Goal: Task Accomplishment & Management: Manage account settings

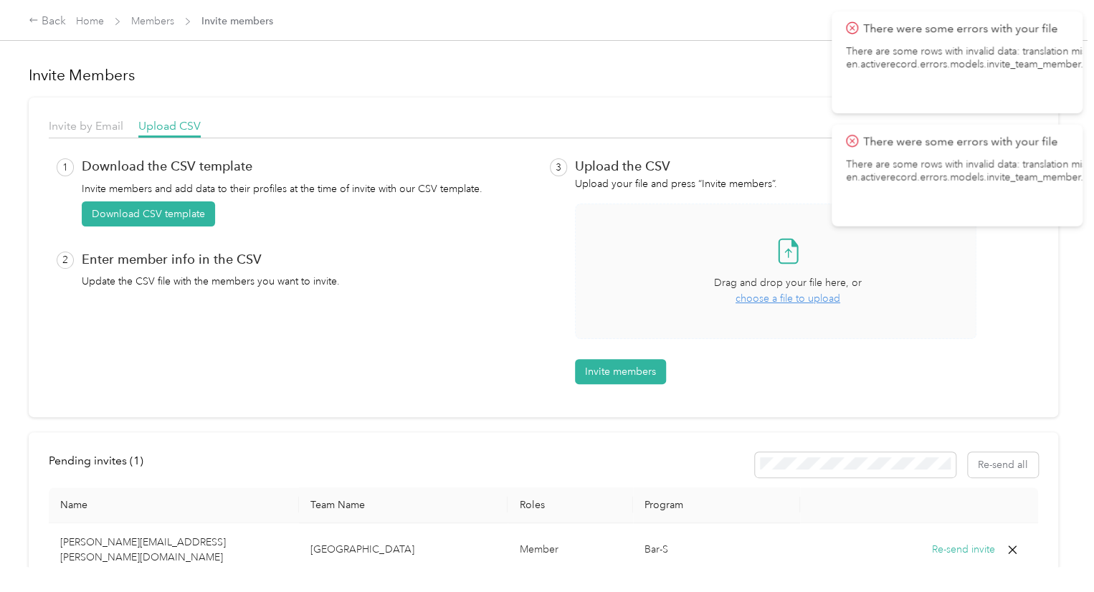
click at [801, 295] on span "choose a file to upload" at bounding box center [787, 298] width 105 height 12
click at [647, 361] on button "Invite members" at bounding box center [620, 371] width 91 height 25
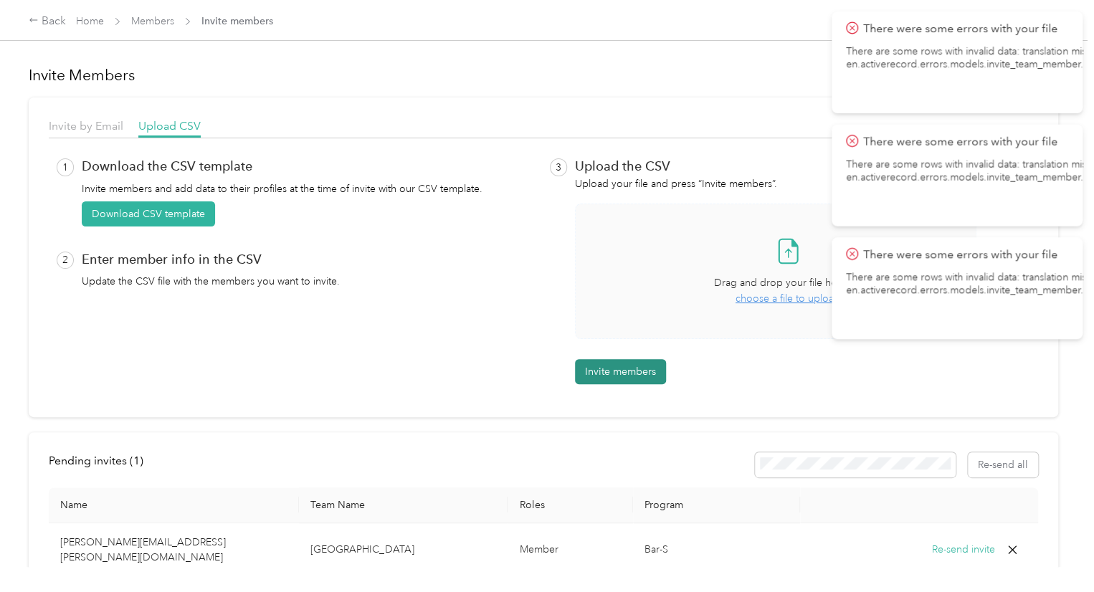
click at [647, 361] on button "Invite members" at bounding box center [620, 371] width 91 height 25
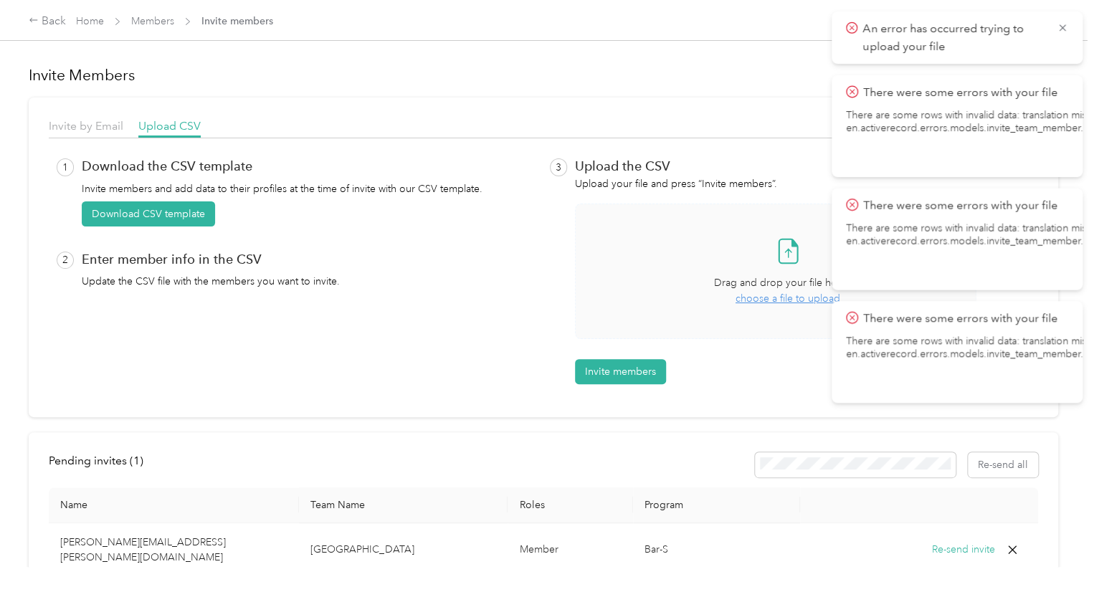
click at [1059, 20] on span "An error has occurred trying to upload your file" at bounding box center [957, 37] width 222 height 35
click at [1061, 27] on icon at bounding box center [1062, 27] width 6 height 6
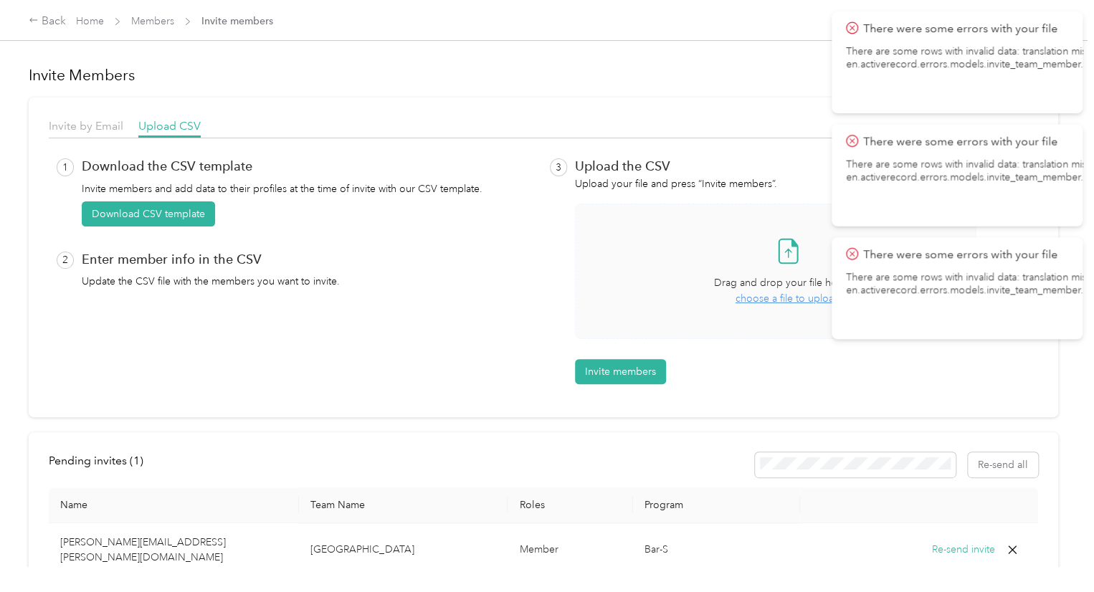
click at [745, 298] on span "choose a file to upload" at bounding box center [787, 298] width 105 height 12
click at [602, 381] on button "Invite members" at bounding box center [620, 371] width 91 height 25
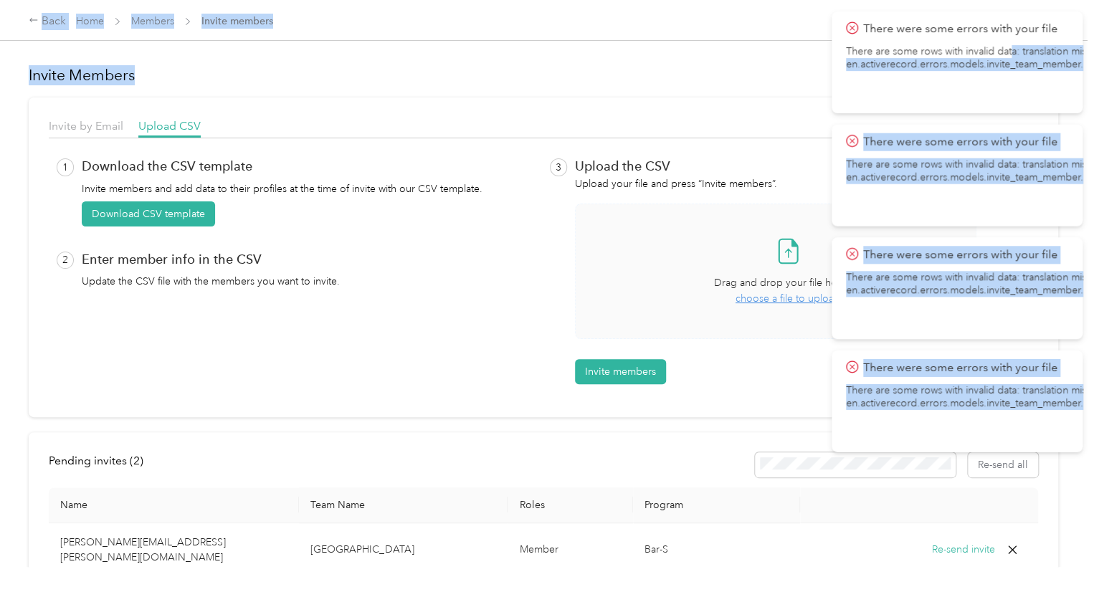
drag, startPoint x: 1009, startPoint y: 52, endPoint x: 1074, endPoint y: 58, distance: 64.8
click at [1087, 52] on html "There were some errors with your file There are some rows with invalid data: tr…" at bounding box center [543, 296] width 1087 height 592
click at [1049, 68] on p "There are some rows with invalid data: translation missing: en.activerecord.err…" at bounding box center [1021, 58] width 351 height 26
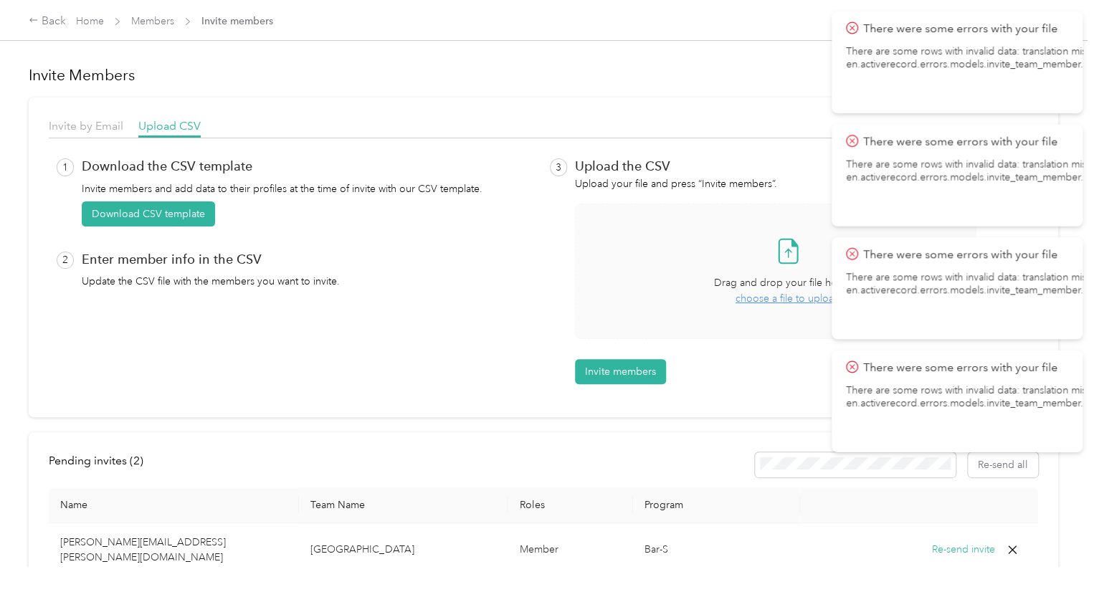
click at [849, 24] on icon at bounding box center [852, 28] width 12 height 13
click at [849, 29] on icon at bounding box center [852, 28] width 12 height 13
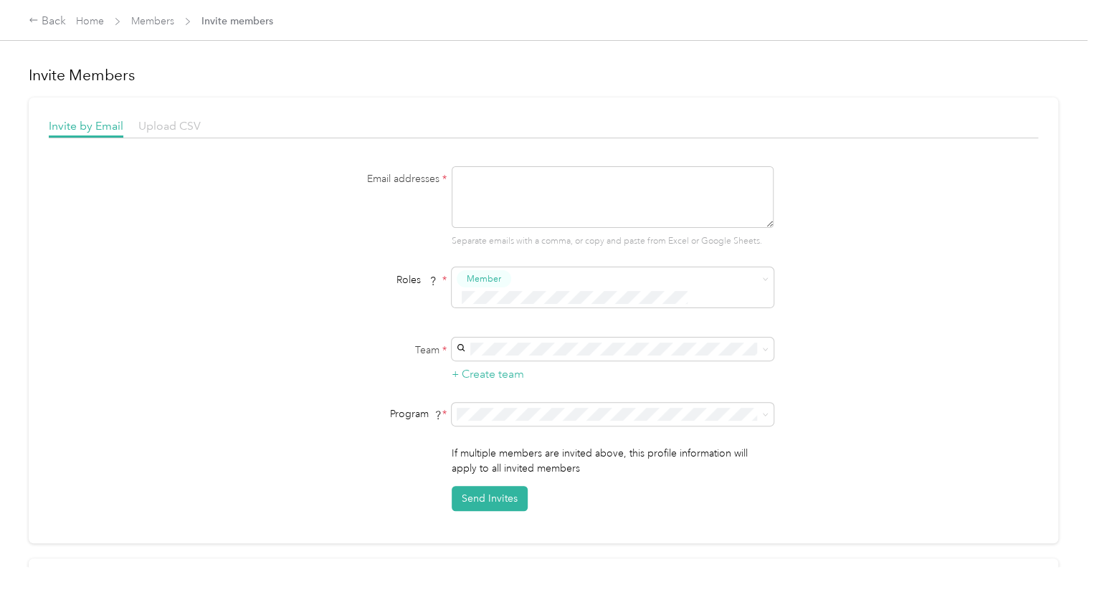
click at [200, 120] on span "Upload CSV" at bounding box center [169, 126] width 62 height 14
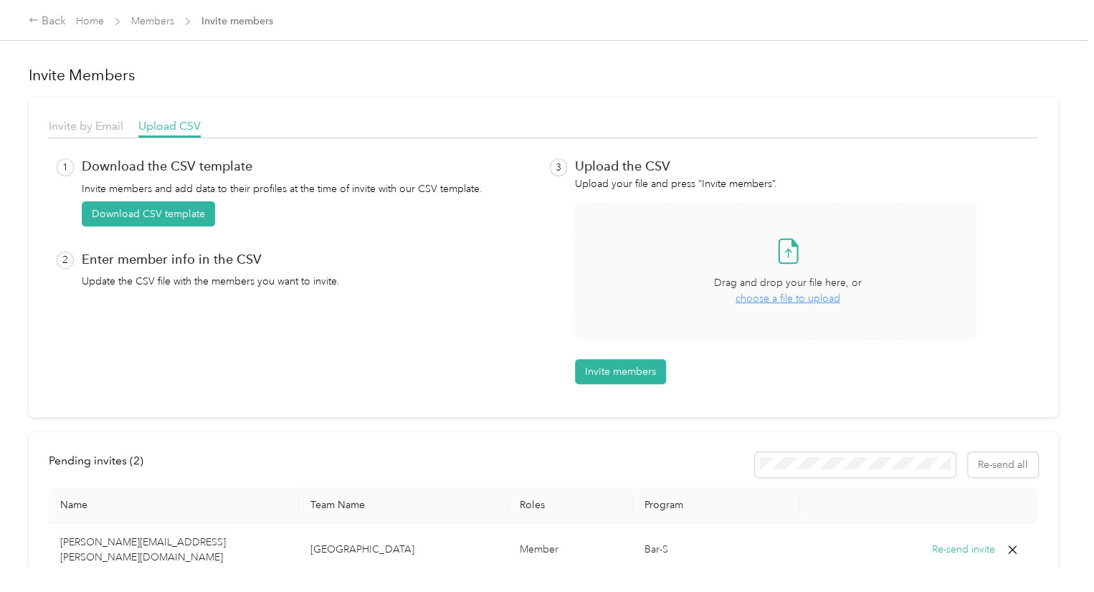
click at [781, 303] on span "choose a file to upload" at bounding box center [787, 298] width 105 height 12
click at [618, 368] on button "Invite members" at bounding box center [620, 371] width 91 height 25
click at [668, 376] on div "Upload the CSV Upload your file and press “Invite members”. Take a photo or cho…" at bounding box center [803, 271] width 456 height 226
click at [774, 293] on span "choose a file to upload" at bounding box center [787, 298] width 105 height 12
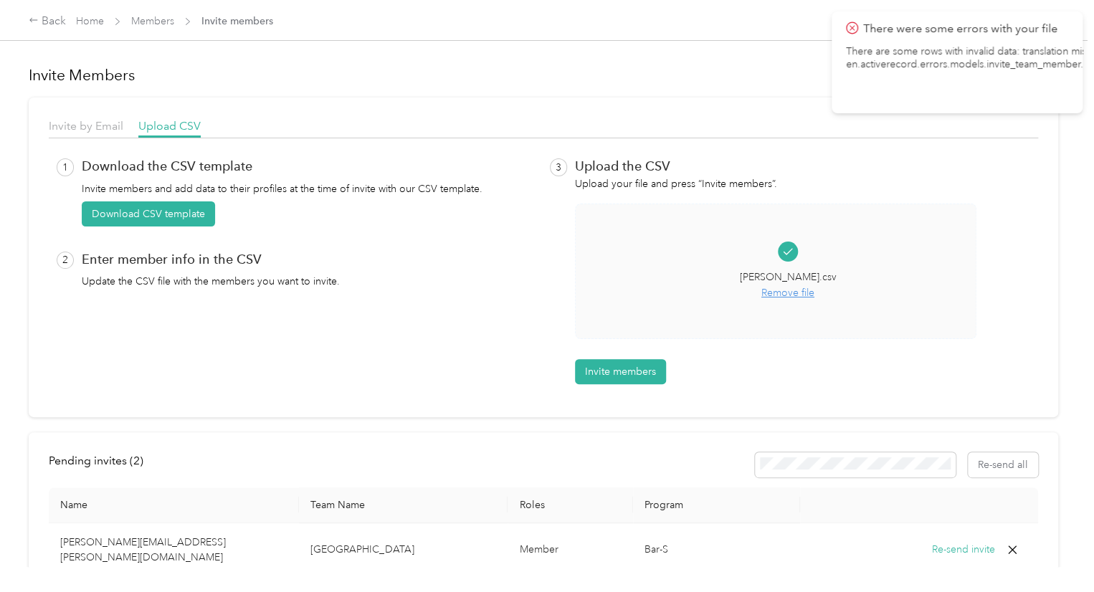
click at [633, 371] on button "Invite members" at bounding box center [620, 371] width 91 height 25
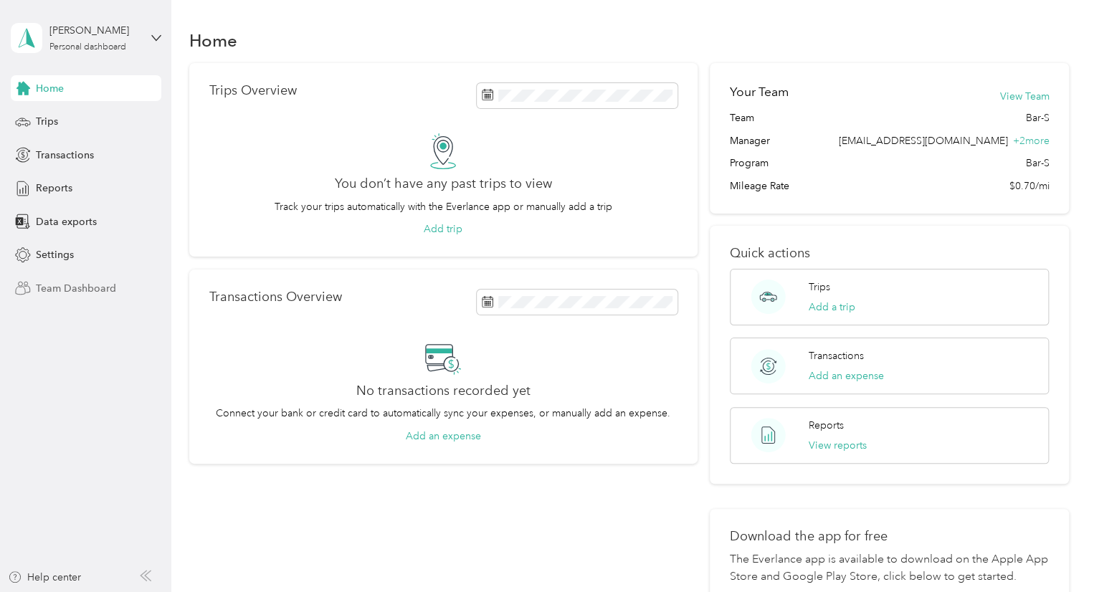
click at [91, 290] on span "Team Dashboard" at bounding box center [76, 288] width 80 height 15
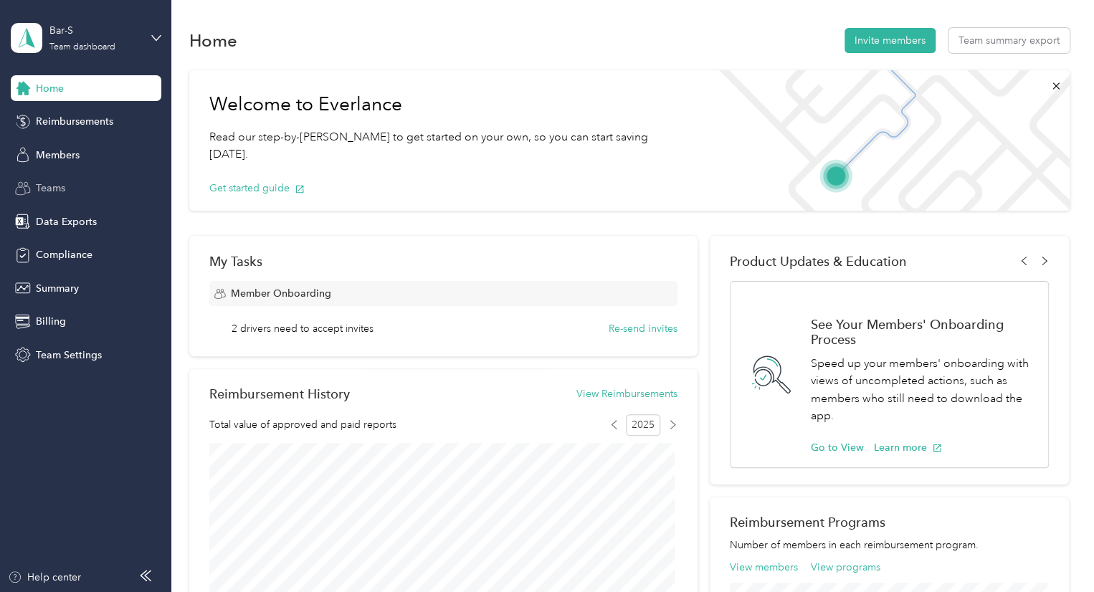
click at [72, 186] on div "Teams" at bounding box center [86, 189] width 151 height 26
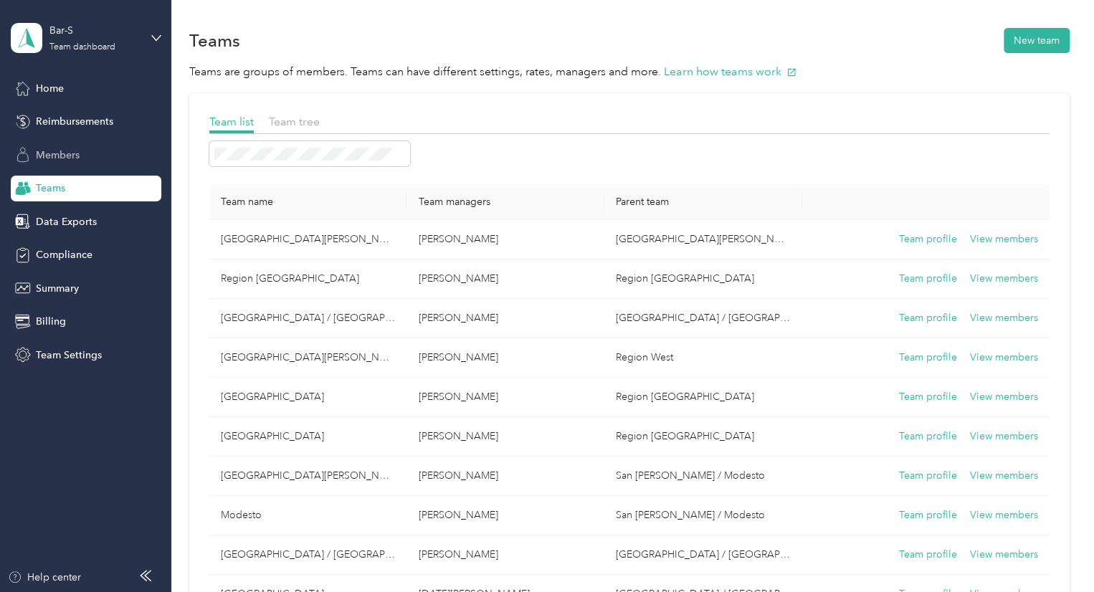
click at [57, 158] on span "Members" at bounding box center [58, 155] width 44 height 15
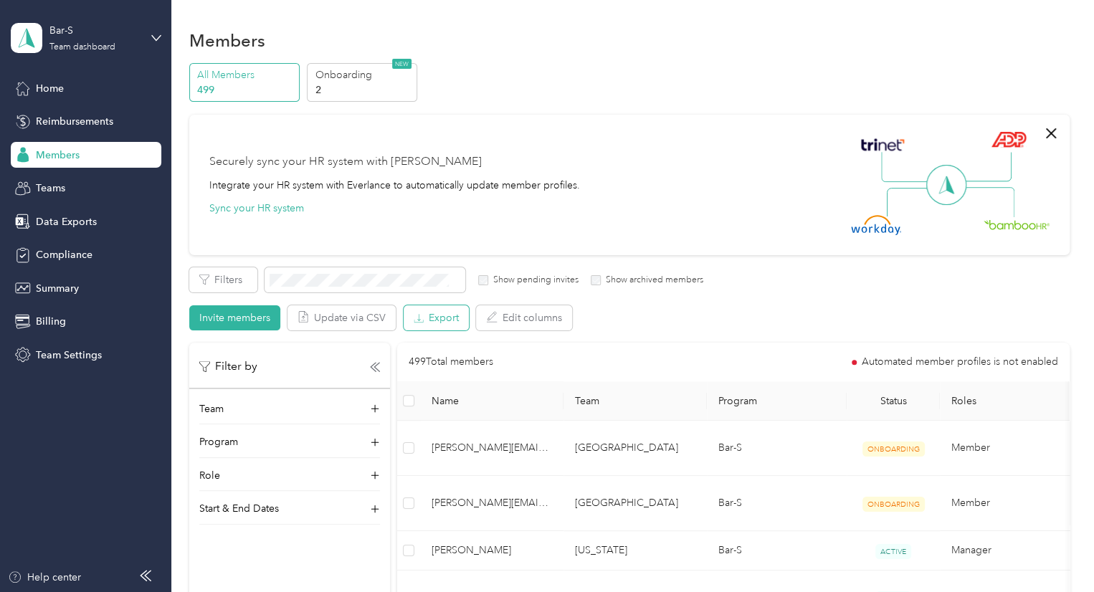
click at [430, 315] on button "Export" at bounding box center [436, 317] width 65 height 25
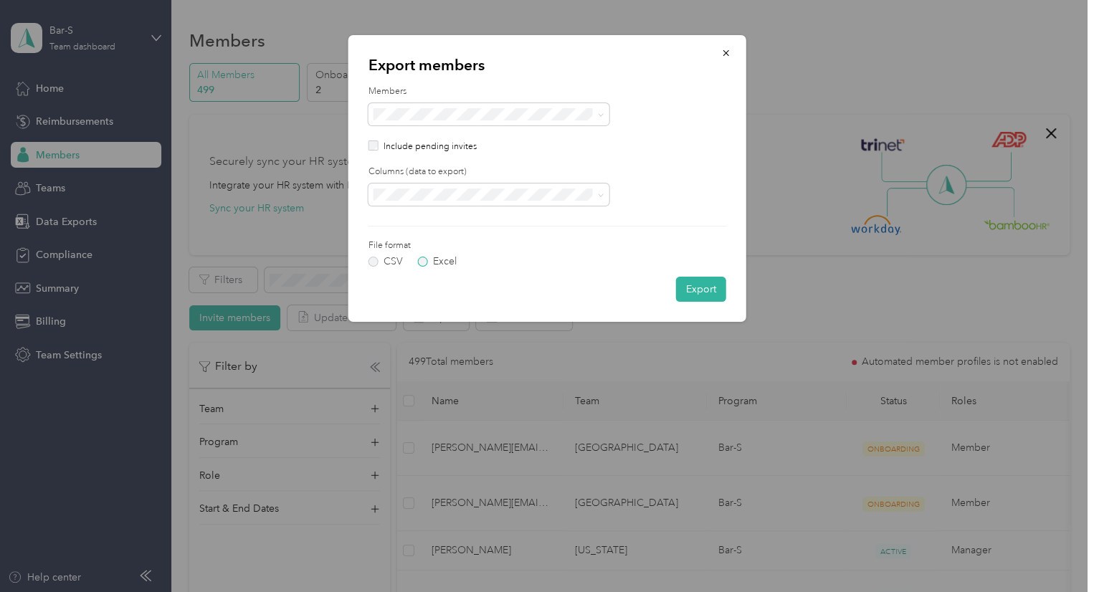
click at [427, 262] on label "Excel" at bounding box center [437, 262] width 39 height 10
click at [605, 190] on span at bounding box center [488, 195] width 241 height 23
click at [593, 199] on span at bounding box center [598, 195] width 11 height 10
click at [421, 144] on p "Include pending invites" at bounding box center [430, 146] width 93 height 13
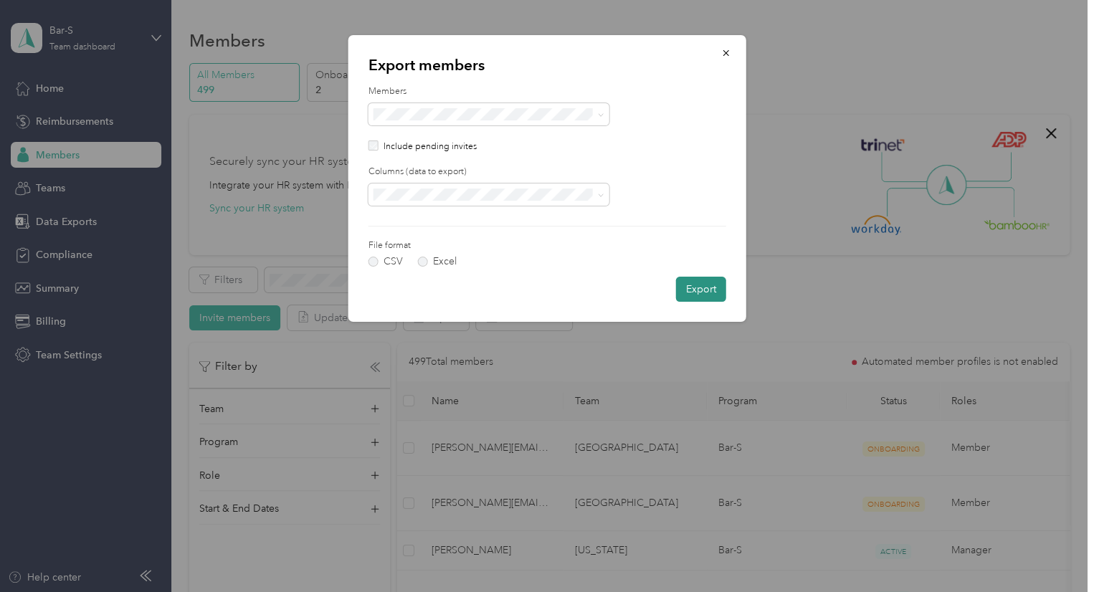
click at [694, 286] on button "Export" at bounding box center [701, 289] width 50 height 25
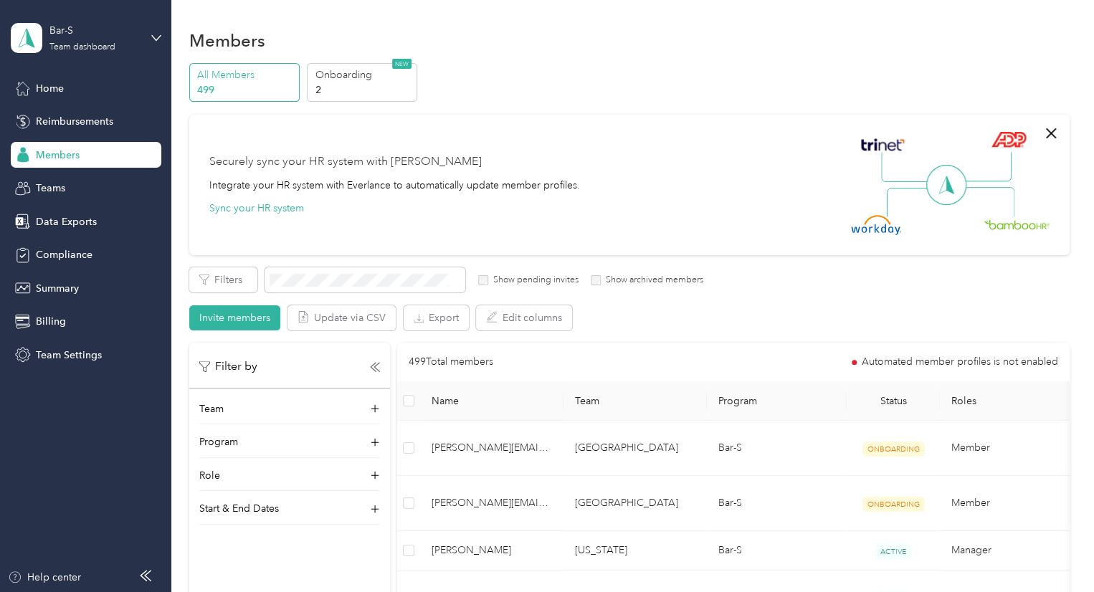
click at [236, 98] on div "All Members 499" at bounding box center [244, 82] width 110 height 39
click at [231, 75] on p "All Members" at bounding box center [245, 74] width 97 height 15
click at [221, 87] on p "499" at bounding box center [245, 89] width 97 height 15
click at [434, 313] on button "Export" at bounding box center [436, 317] width 65 height 25
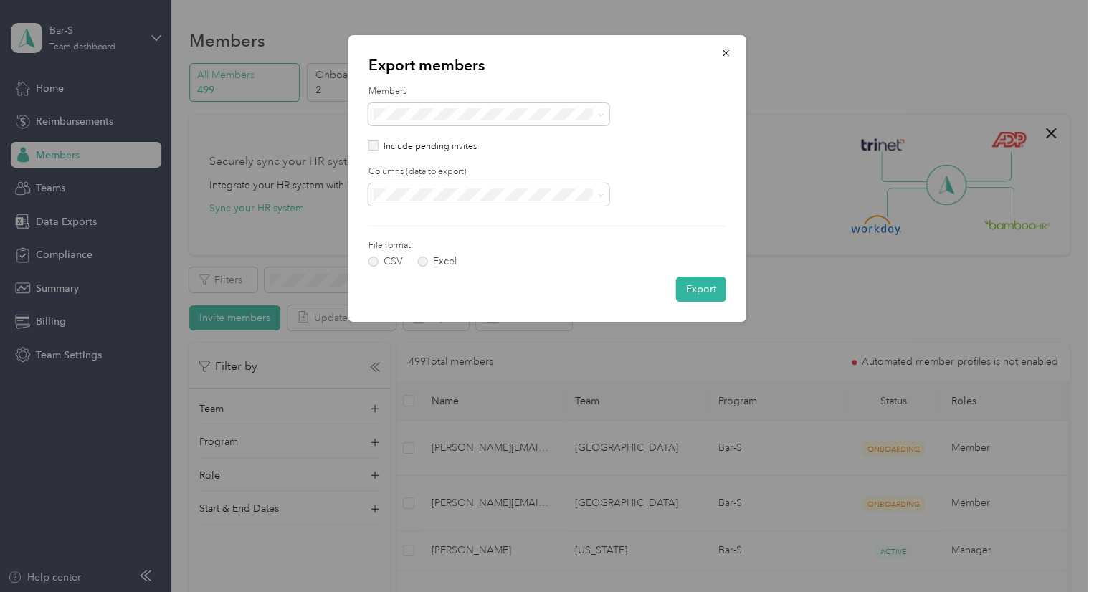
click at [452, 151] on p "Include pending invites" at bounding box center [430, 146] width 93 height 13
click at [452, 147] on p "Include pending invites" at bounding box center [430, 146] width 93 height 13
click at [490, 135] on div "All members" at bounding box center [480, 139] width 204 height 15
click at [457, 185] on span at bounding box center [488, 195] width 241 height 23
click at [467, 246] on div "All columns" at bounding box center [488, 244] width 221 height 15
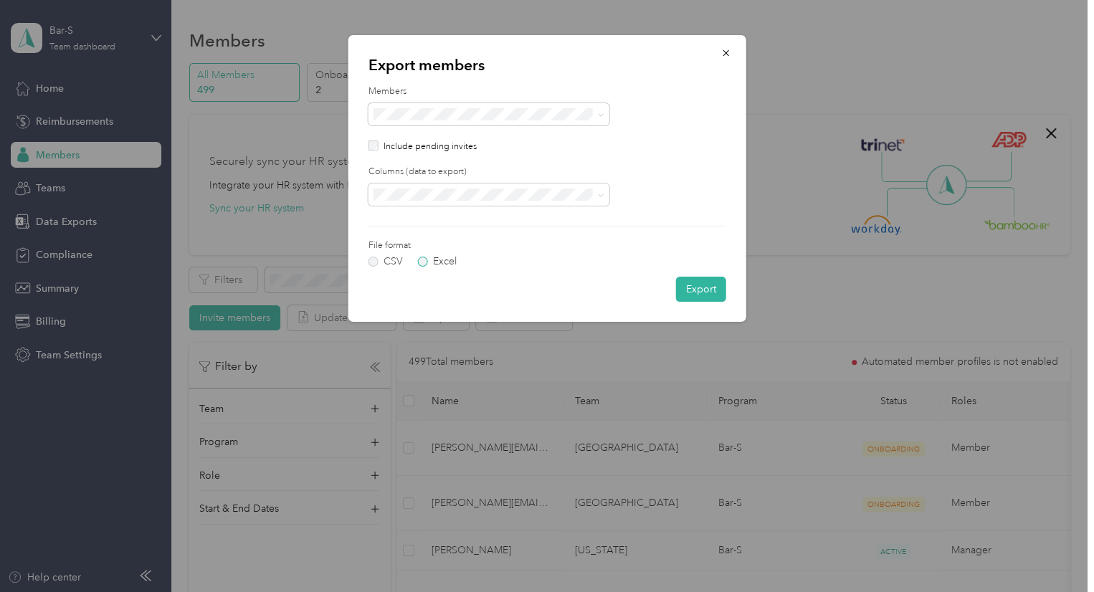
click at [454, 263] on label "Excel" at bounding box center [437, 262] width 39 height 10
click at [708, 289] on button "Export" at bounding box center [701, 289] width 50 height 25
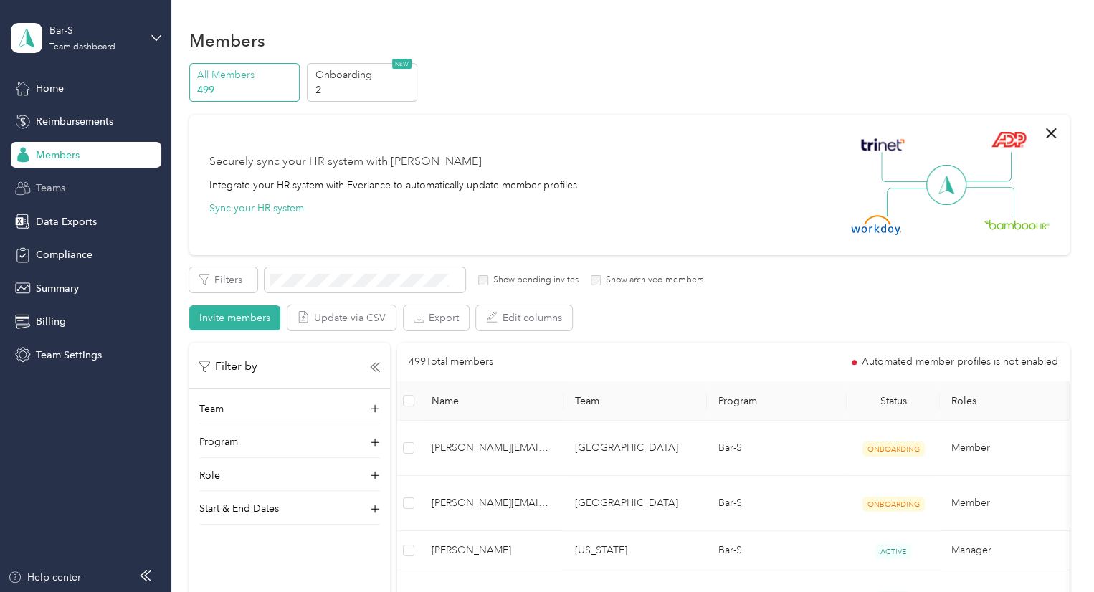
click at [95, 177] on div "Teams" at bounding box center [86, 189] width 151 height 26
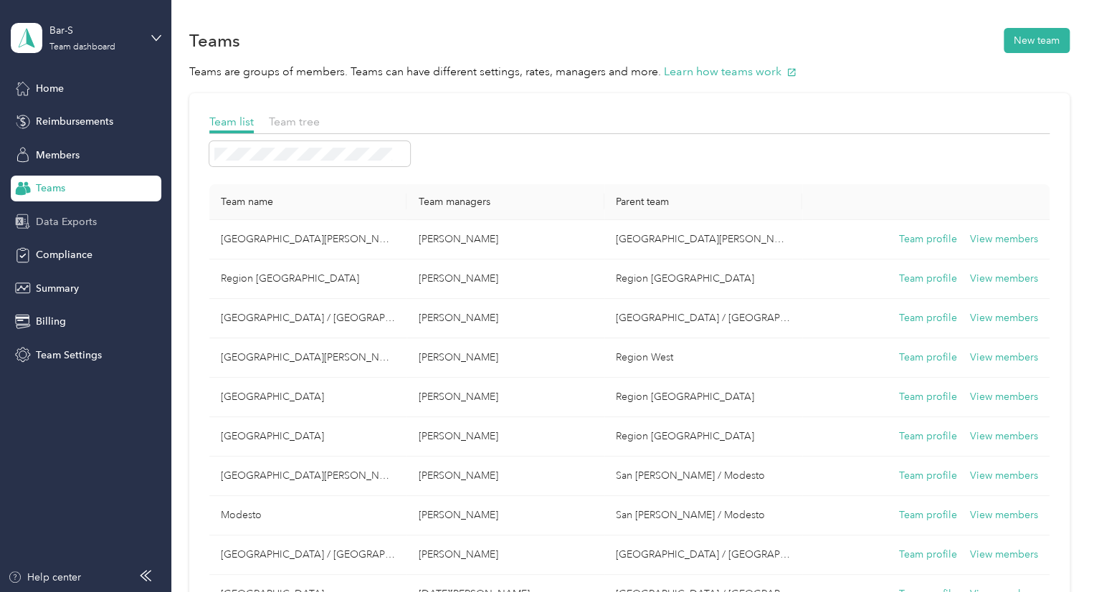
click at [75, 224] on span "Data Exports" at bounding box center [66, 221] width 61 height 15
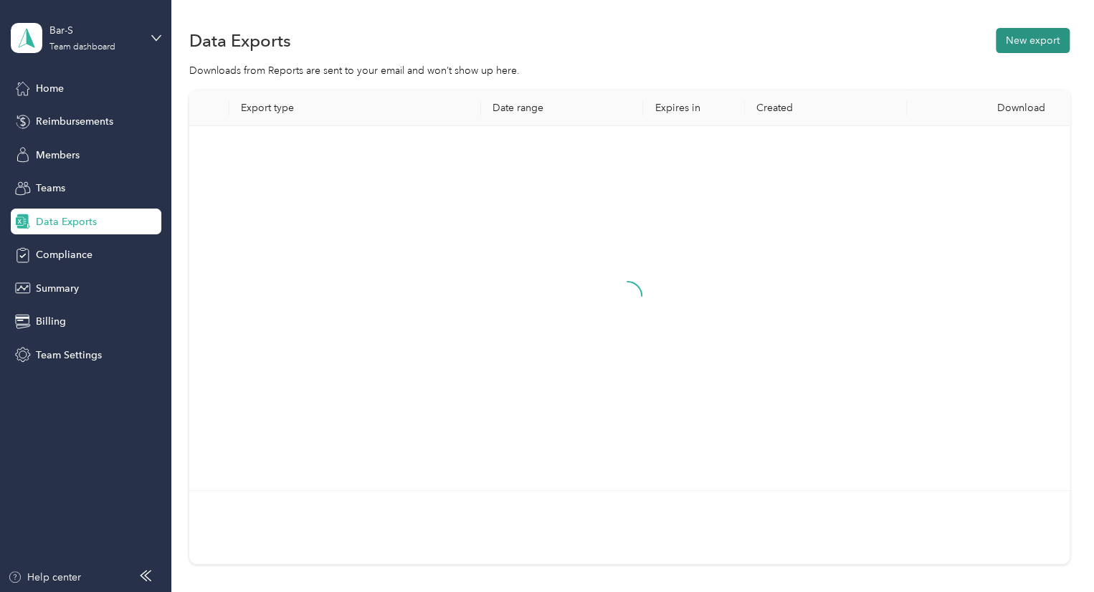
click at [1047, 37] on button "New export" at bounding box center [1033, 40] width 74 height 25
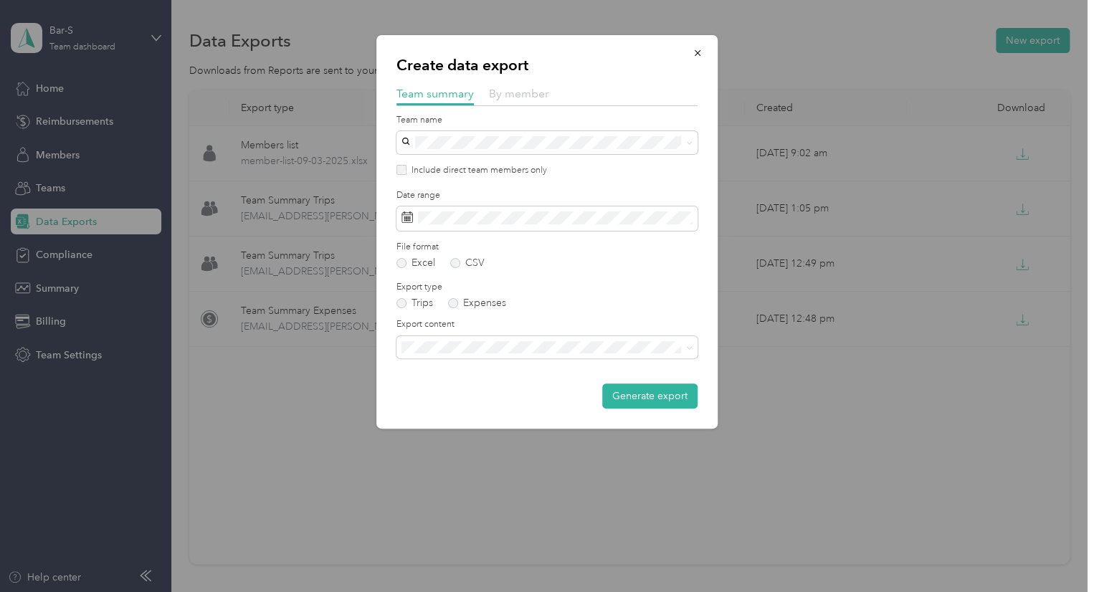
click at [519, 95] on span "By member" at bounding box center [519, 94] width 60 height 14
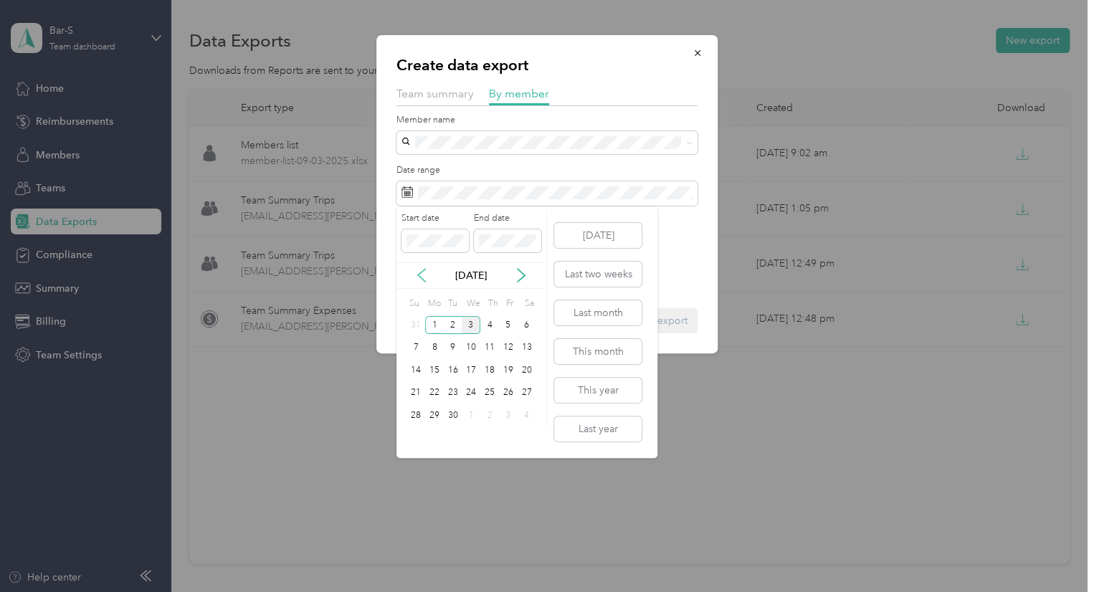
click at [419, 279] on icon at bounding box center [421, 275] width 14 height 14
click at [513, 327] on div "1" at bounding box center [508, 325] width 19 height 18
click at [421, 439] on div "31" at bounding box center [415, 438] width 19 height 18
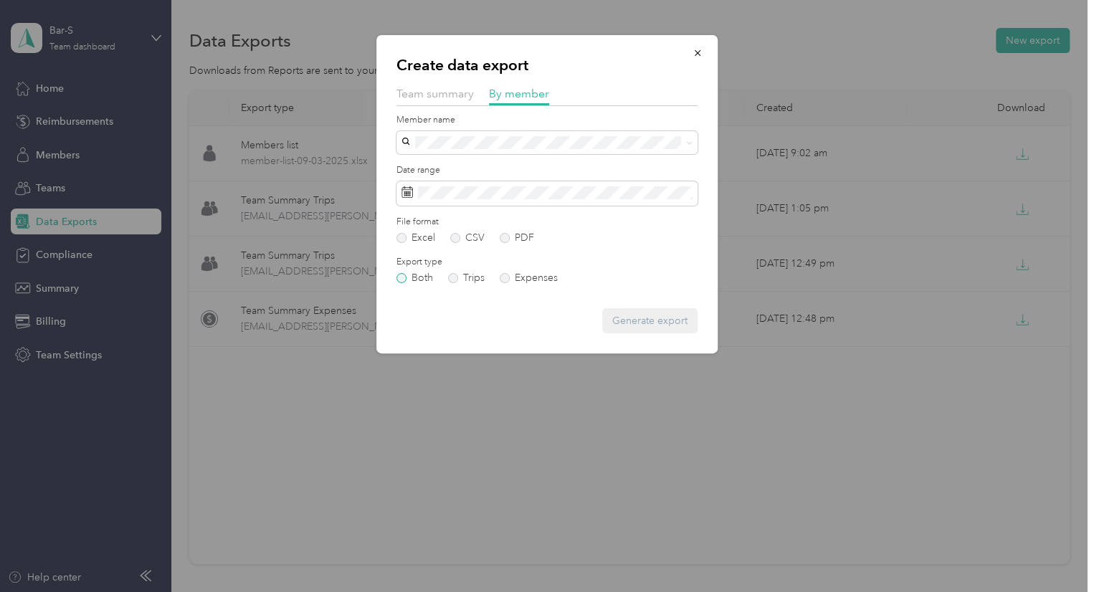
click at [424, 283] on label "Both" at bounding box center [414, 278] width 37 height 10
click at [432, 87] on span "Team summary" at bounding box center [434, 94] width 77 height 14
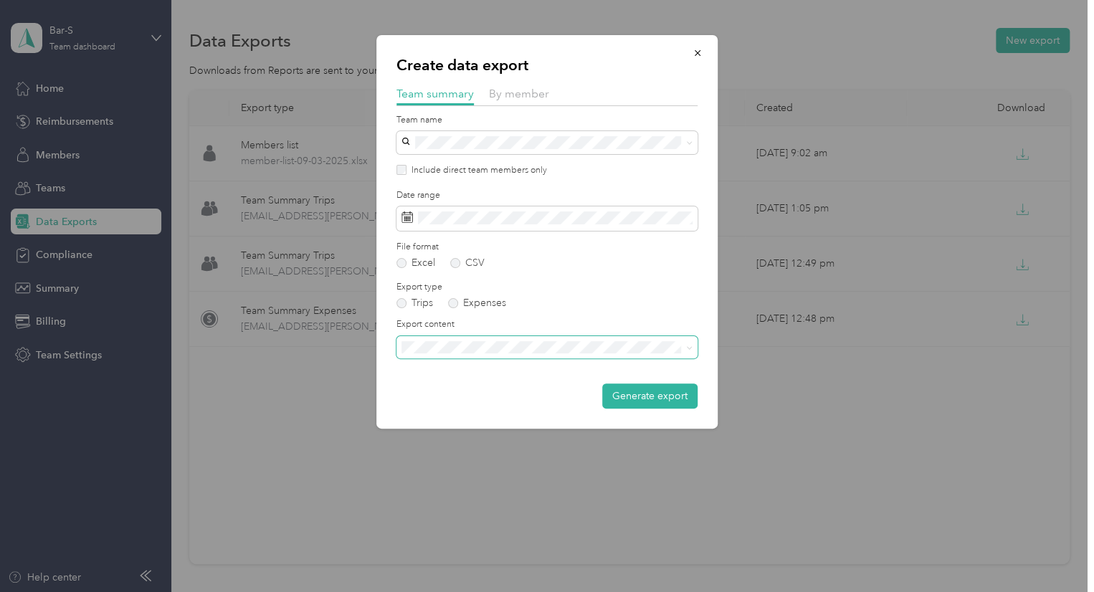
click at [497, 353] on span at bounding box center [546, 347] width 301 height 23
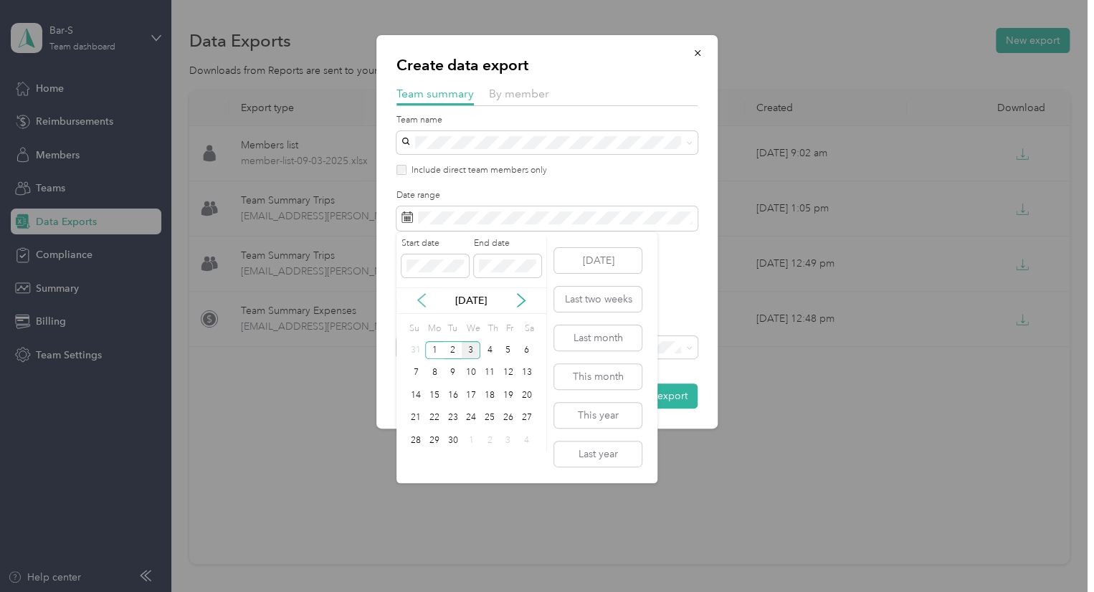
click at [421, 298] on icon at bounding box center [421, 300] width 14 height 14
click at [505, 349] on div "1" at bounding box center [508, 350] width 19 height 18
click at [409, 466] on div "31" at bounding box center [415, 463] width 19 height 18
click at [414, 472] on div "31" at bounding box center [415, 463] width 19 height 23
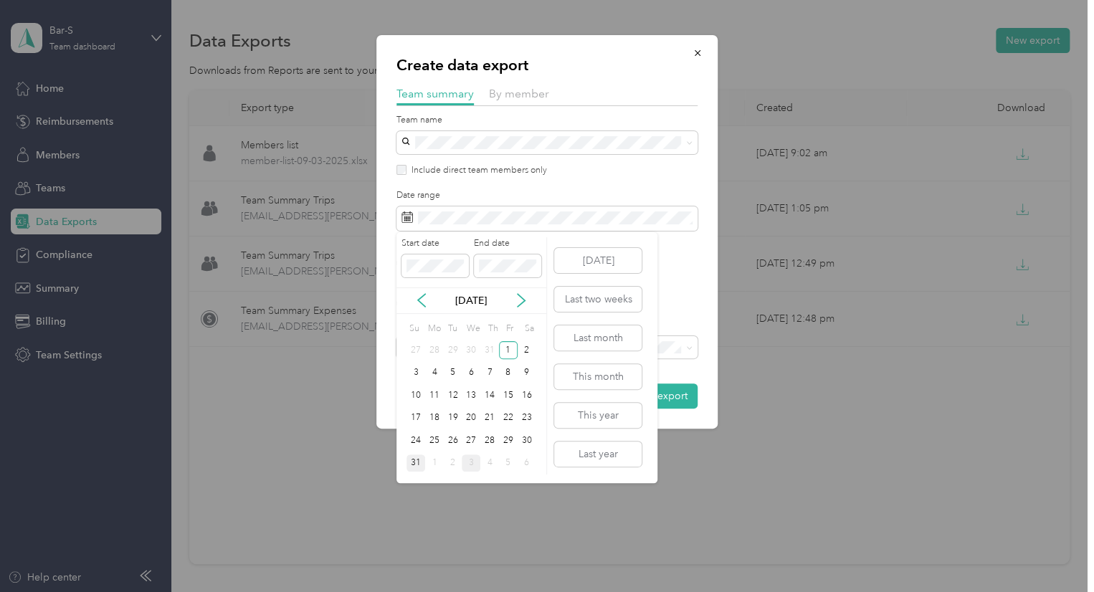
click at [415, 459] on div "31" at bounding box center [415, 463] width 19 height 18
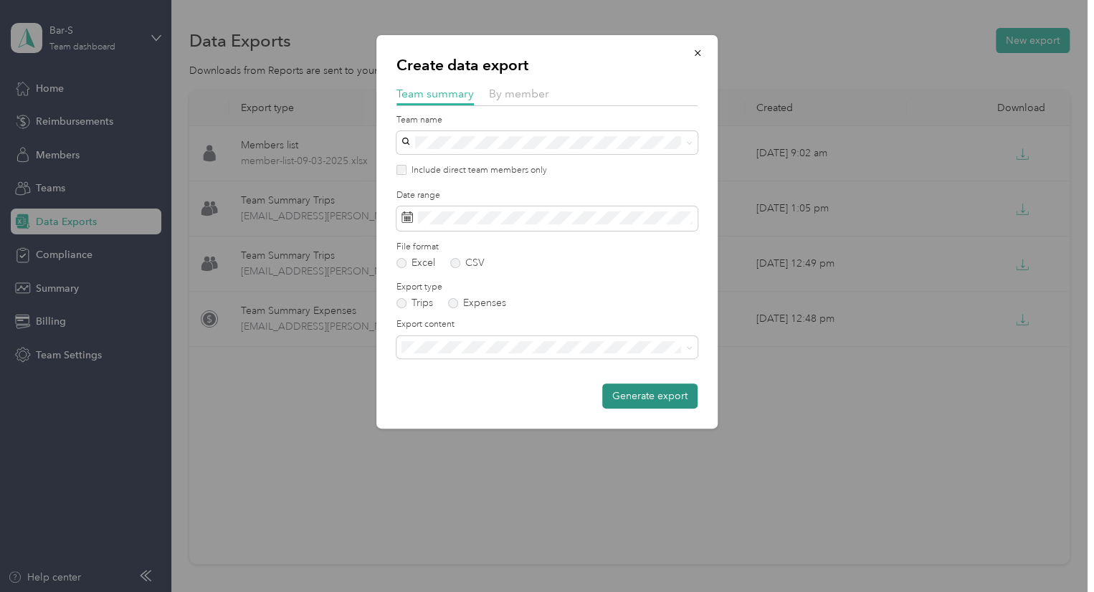
click at [651, 394] on button "Generate export" at bounding box center [649, 396] width 95 height 25
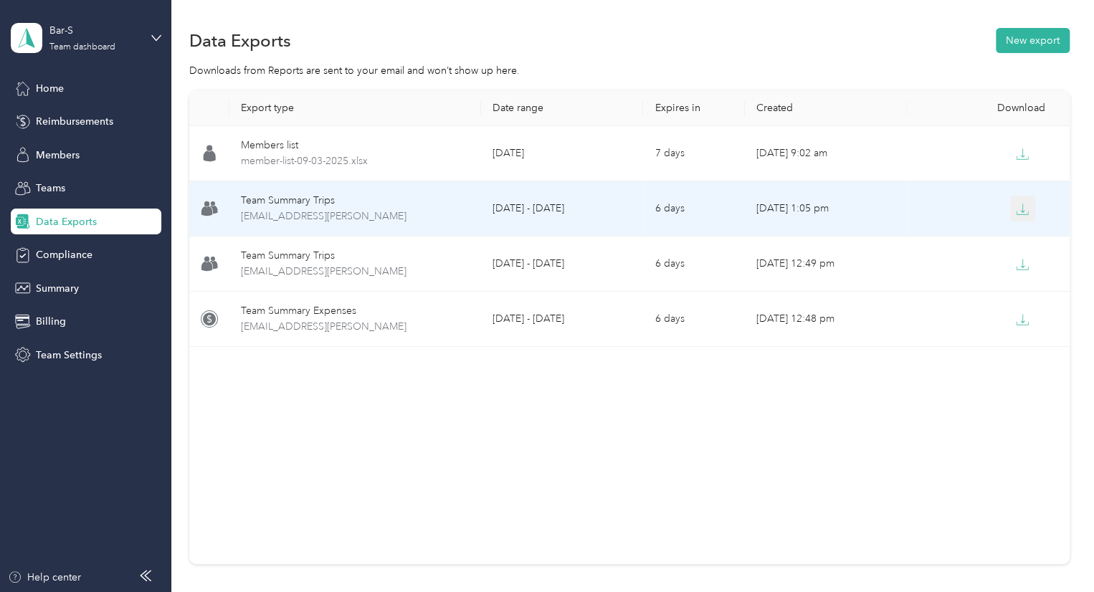
click at [1025, 212] on button "button" at bounding box center [1023, 209] width 26 height 26
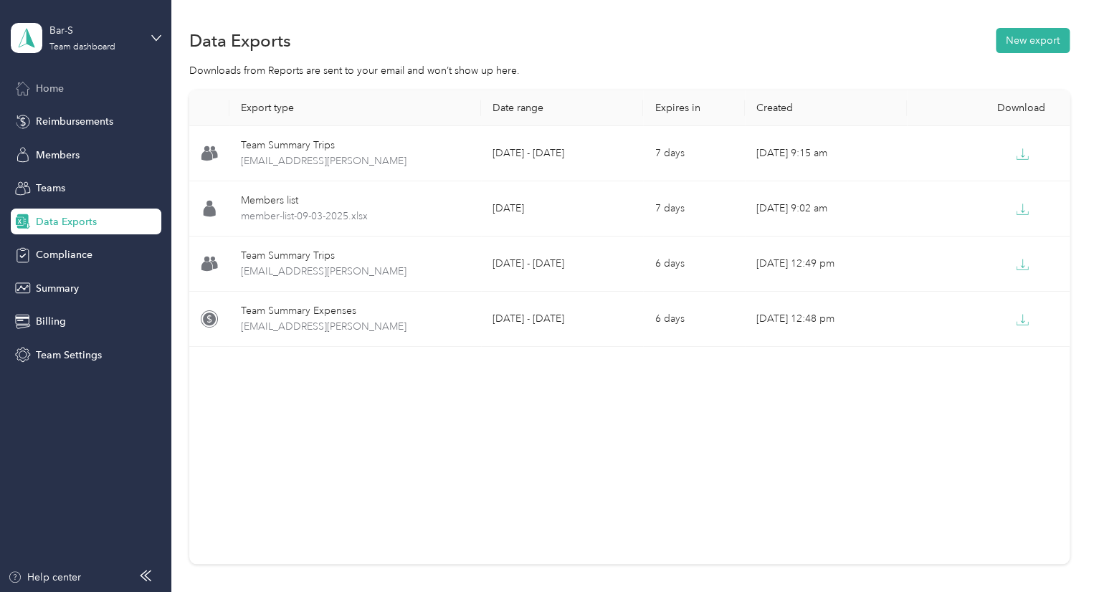
click at [87, 90] on div "Home" at bounding box center [86, 88] width 151 height 26
